Goal: Navigation & Orientation: Find specific page/section

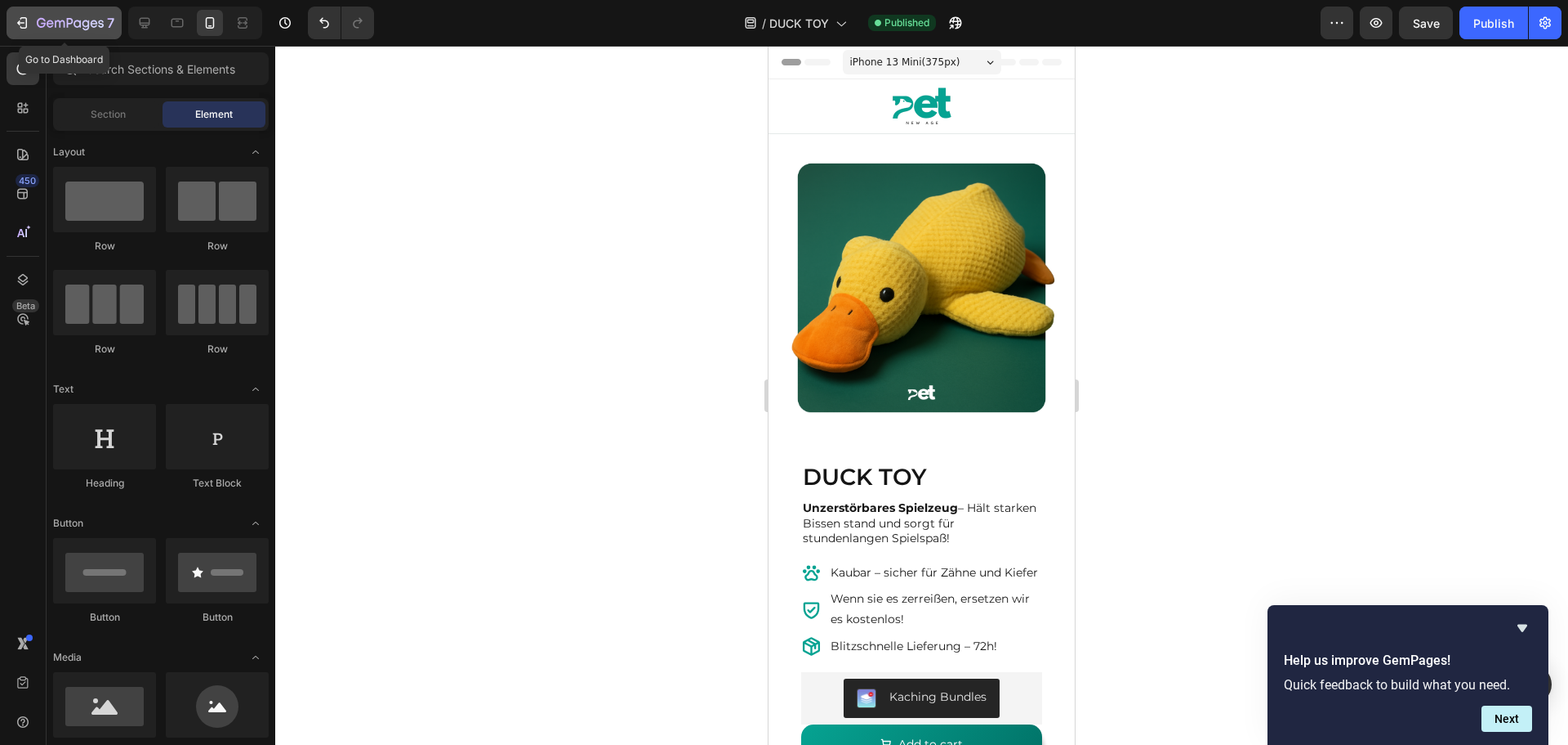
click at [29, 17] on icon "button" at bounding box center [22, 23] width 17 height 17
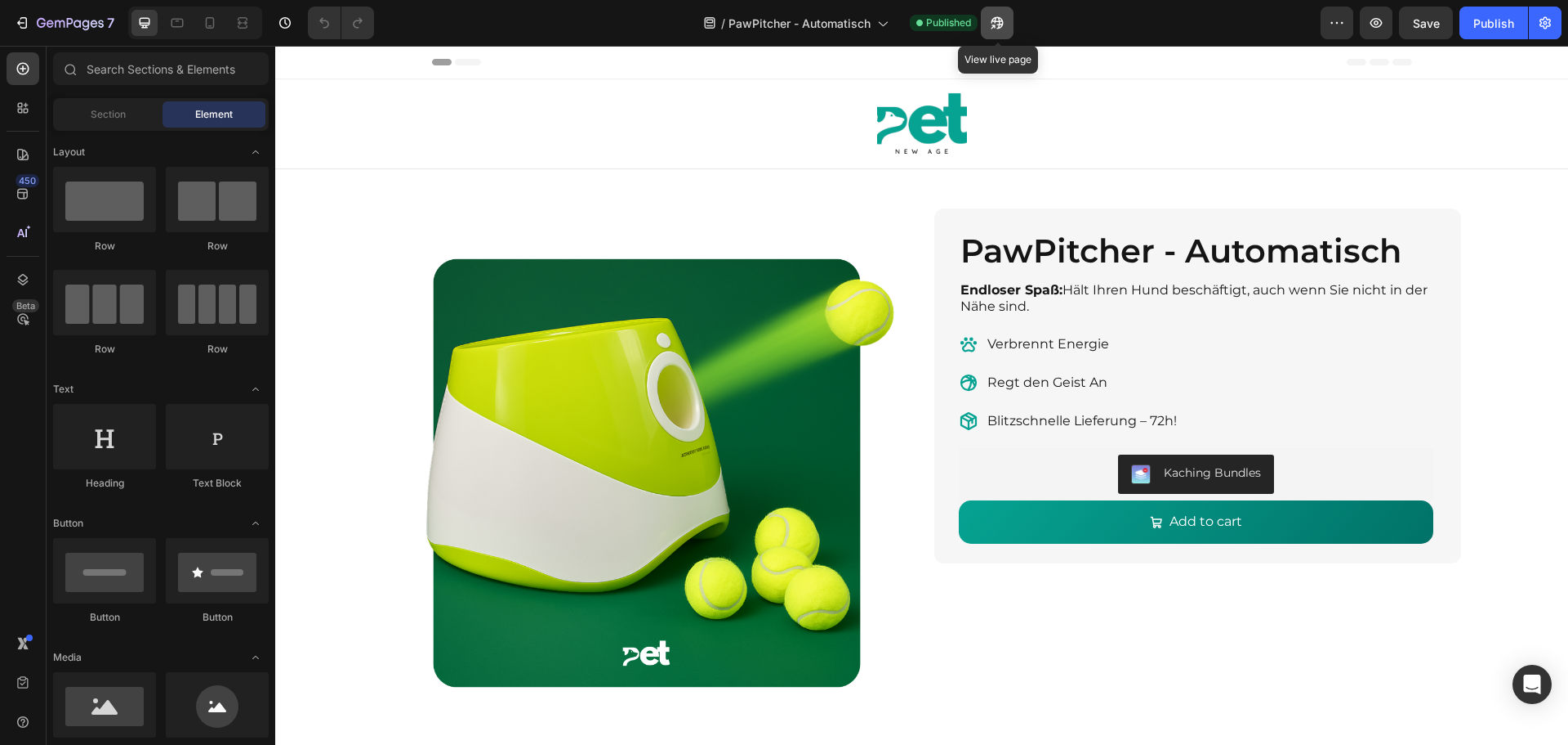
click at [1005, 27] on icon "button" at bounding box center [998, 23] width 17 height 17
click at [21, 8] on button "7" at bounding box center [64, 22] width 115 height 33
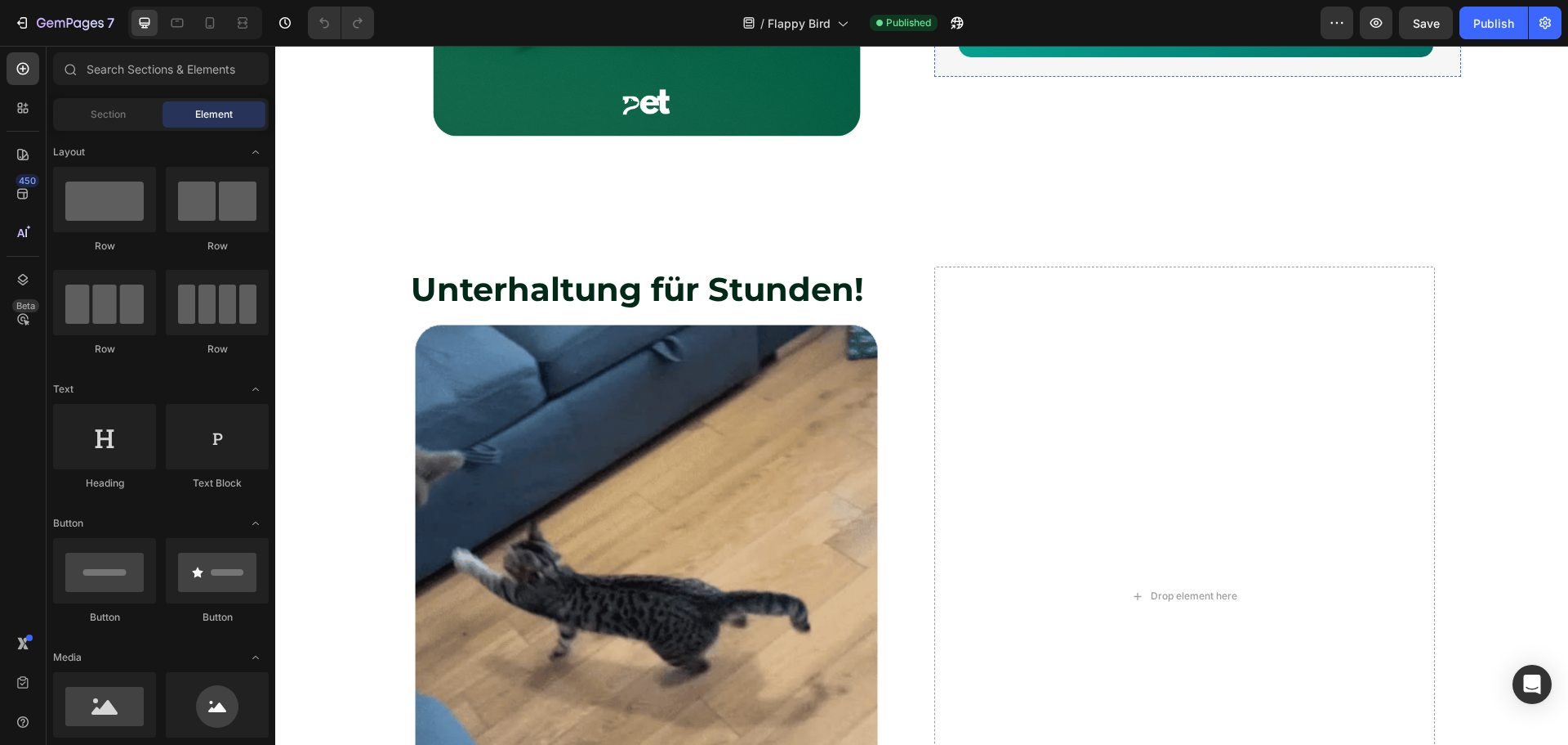
scroll to position [555, 0]
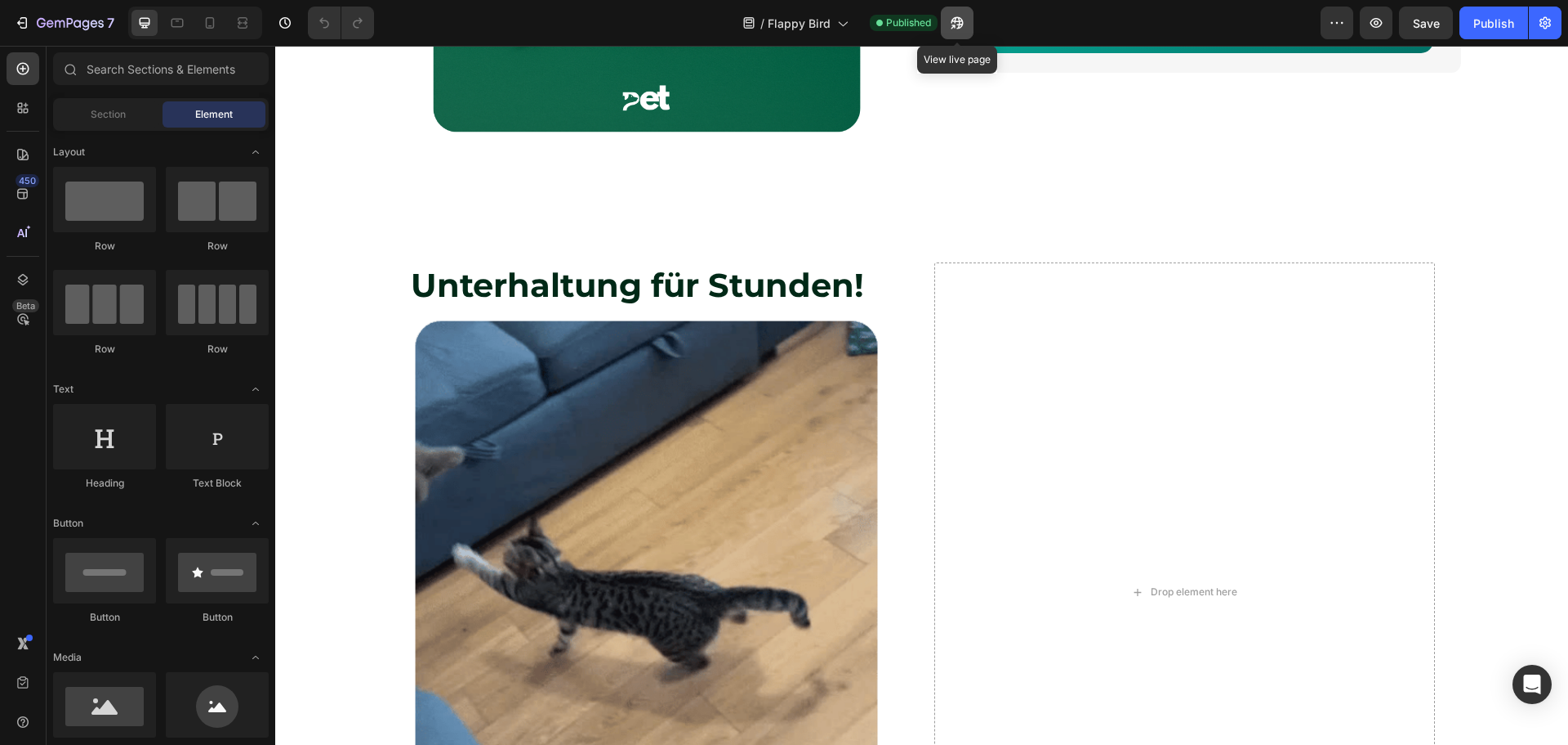
click at [954, 18] on icon "button" at bounding box center [957, 22] width 12 height 12
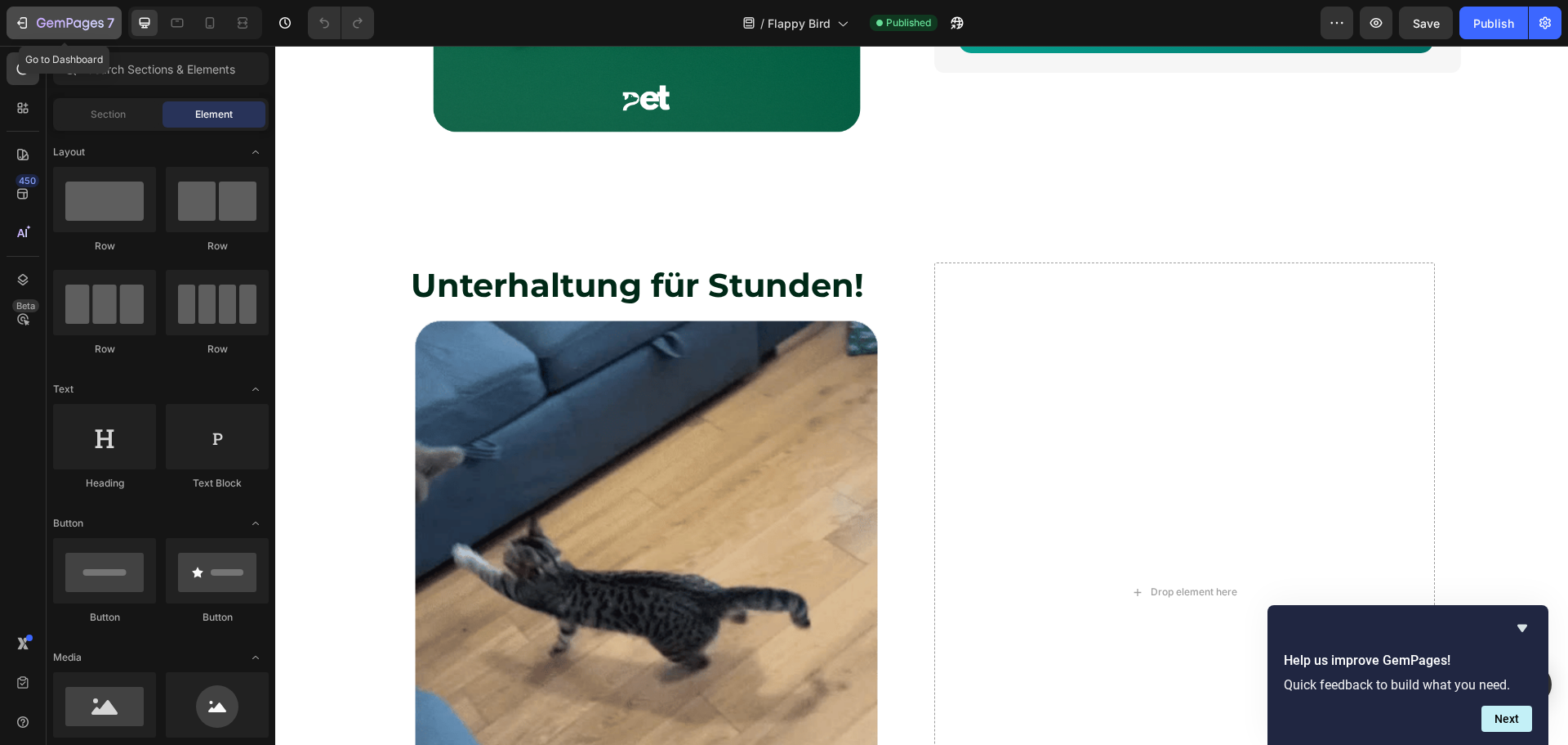
click at [31, 20] on div "7" at bounding box center [64, 22] width 100 height 20
